Goal: Information Seeking & Learning: Learn about a topic

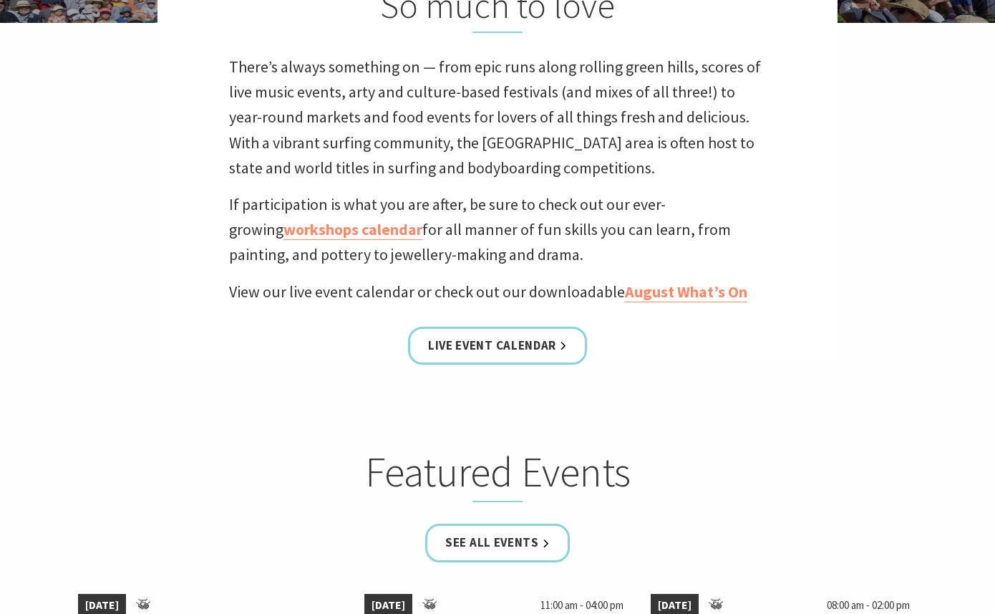
scroll to position [457, 0]
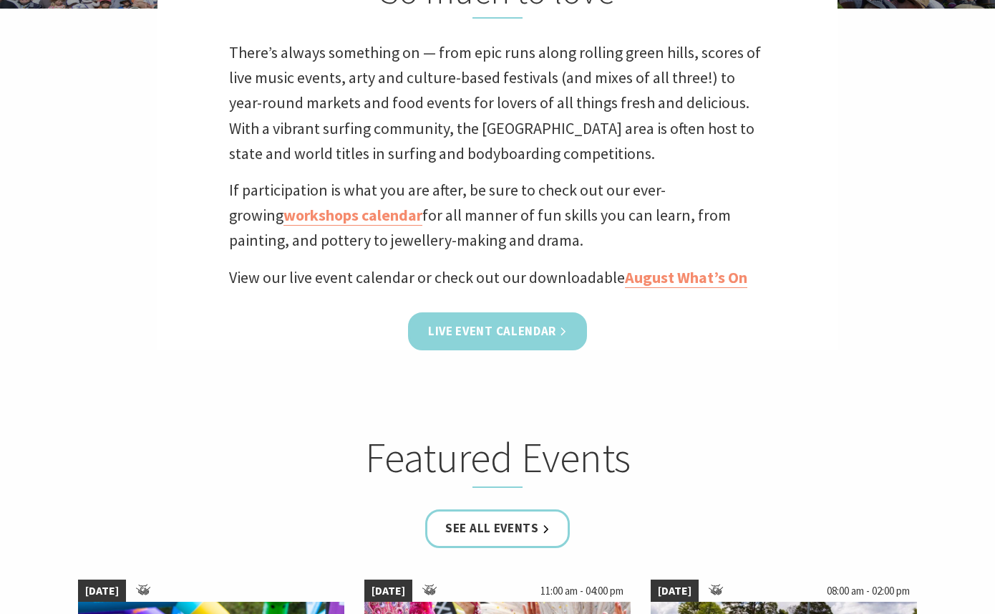
click at [478, 321] on link "Live Event Calendar" at bounding box center [497, 331] width 179 height 38
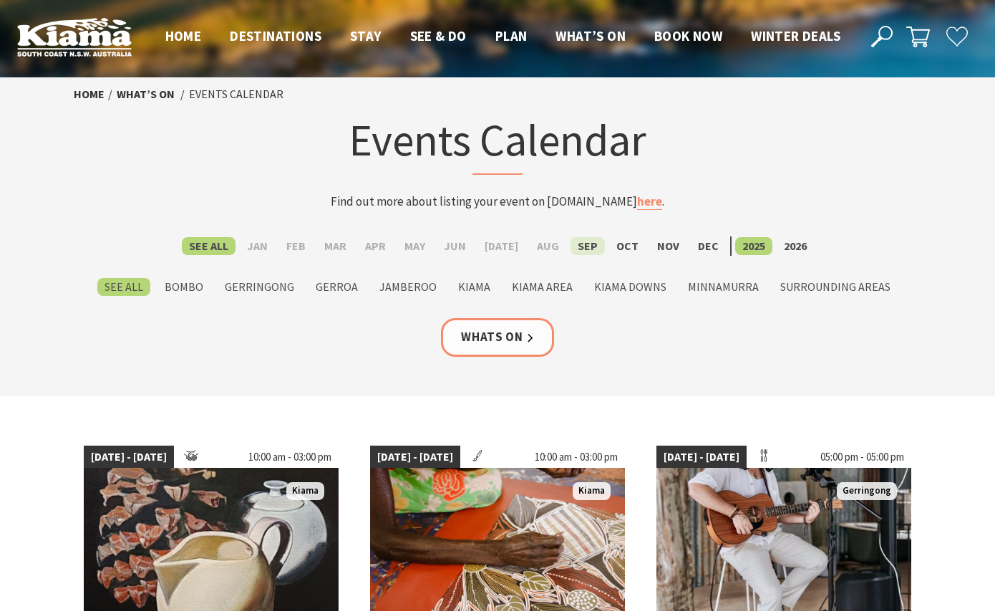
click at [571, 242] on label "Sep" at bounding box center [588, 246] width 34 height 18
click at [0, 0] on input "Sep" at bounding box center [0, 0] width 0 height 0
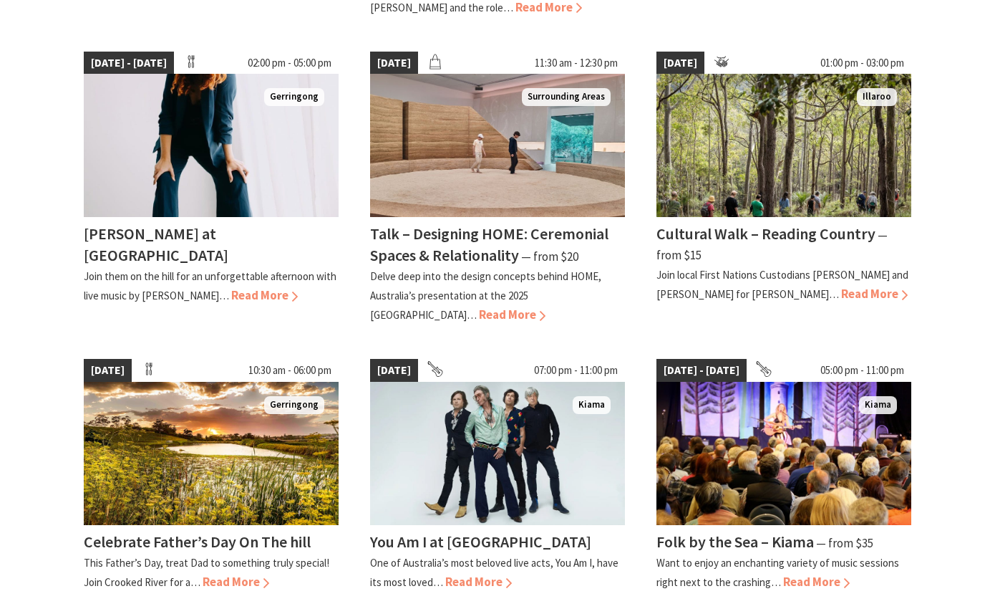
scroll to position [1071, 0]
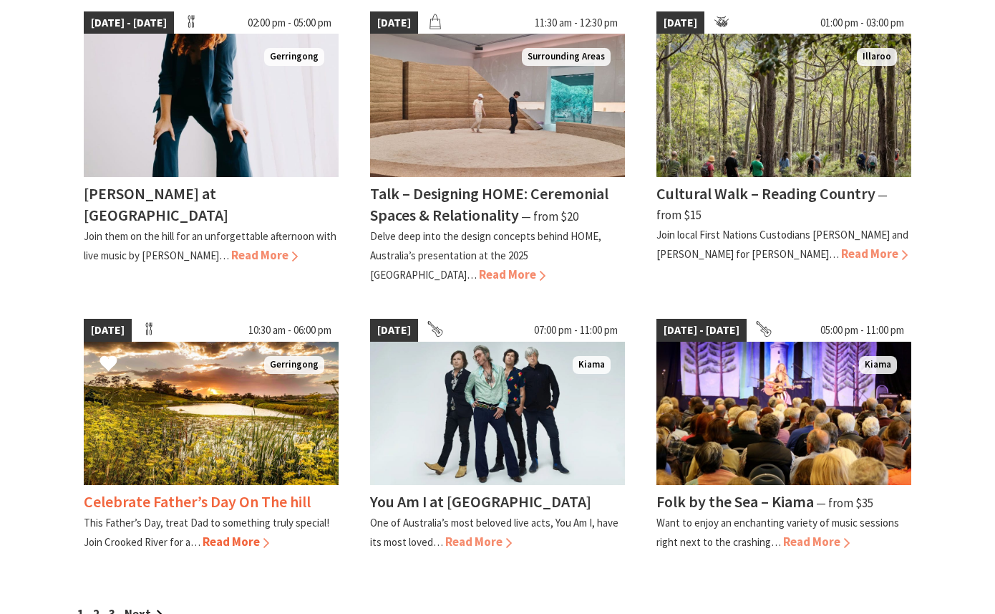
click at [230, 533] on span "Read More" at bounding box center [236, 541] width 67 height 16
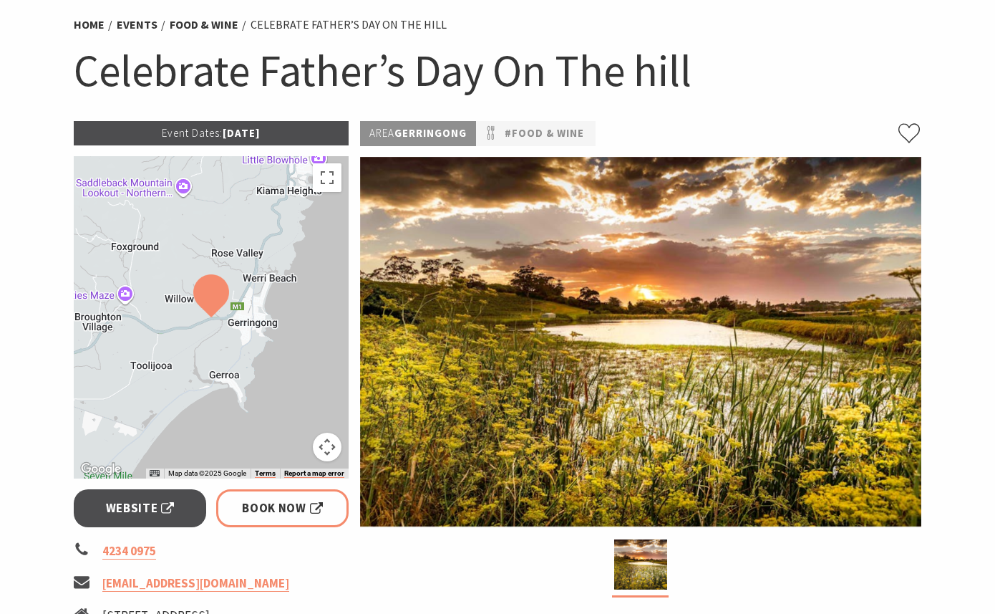
scroll to position [106, 0]
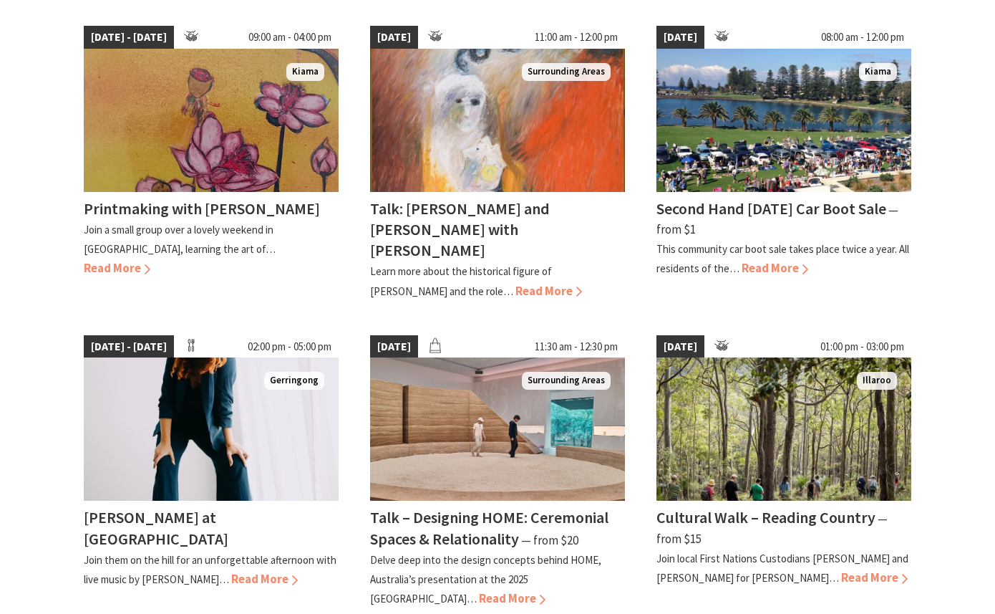
scroll to position [737, 0]
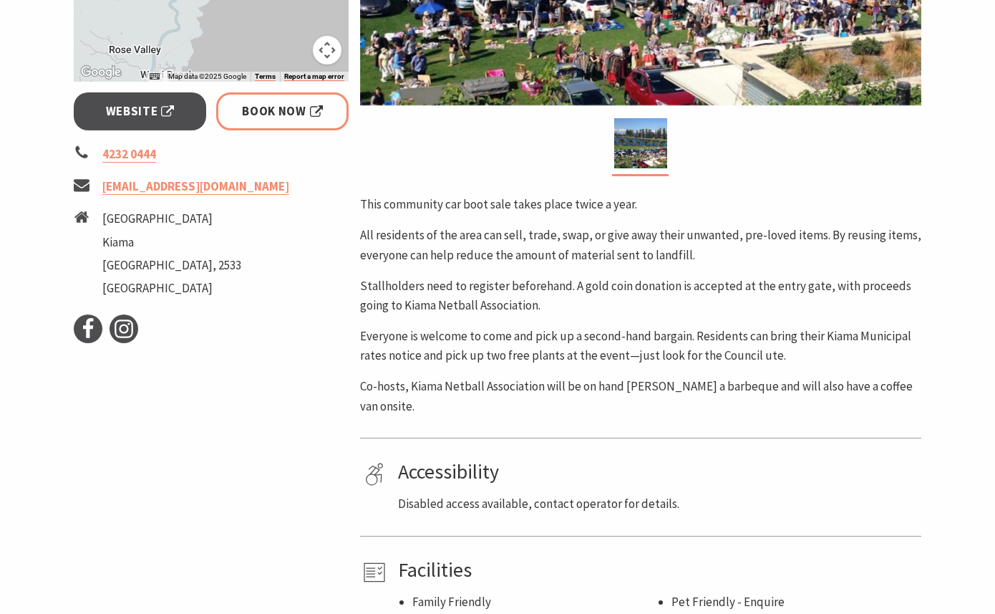
scroll to position [413, 0]
